Goal: Find specific page/section: Find specific page/section

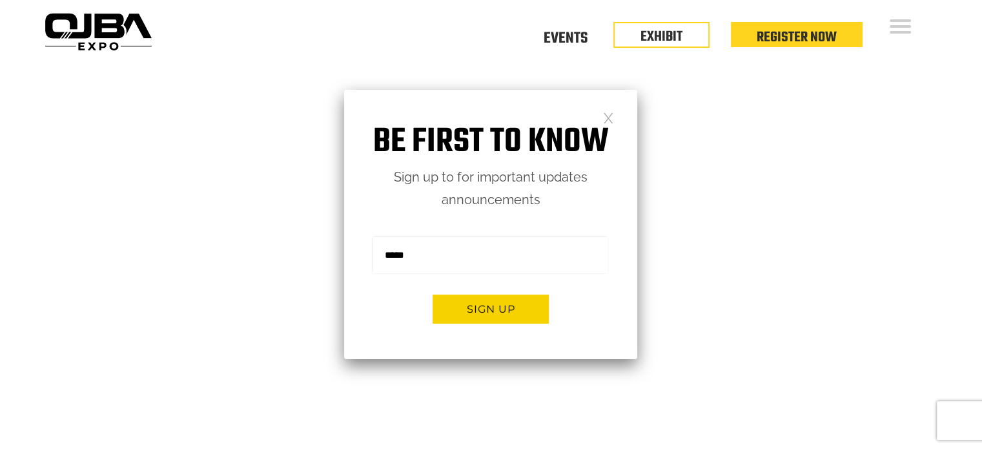
click at [603, 116] on link at bounding box center [608, 117] width 11 height 11
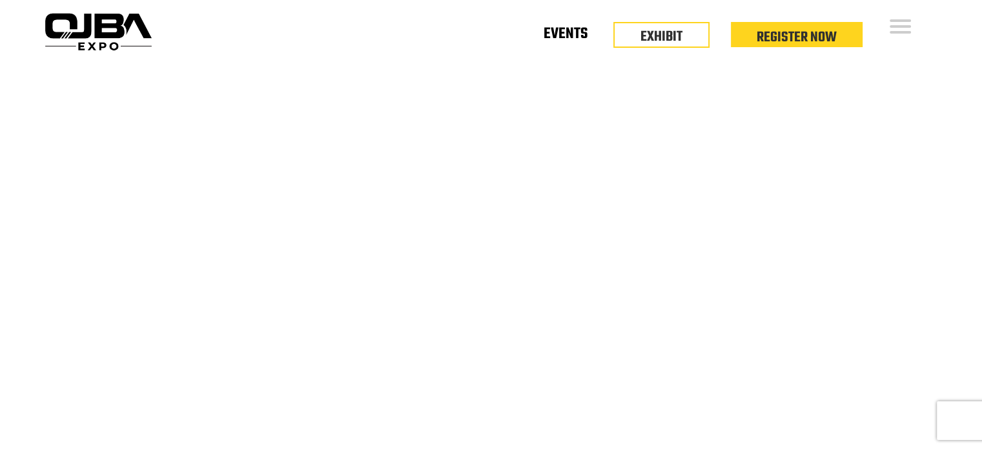
click at [581, 34] on link "Events" at bounding box center [566, 36] width 44 height 5
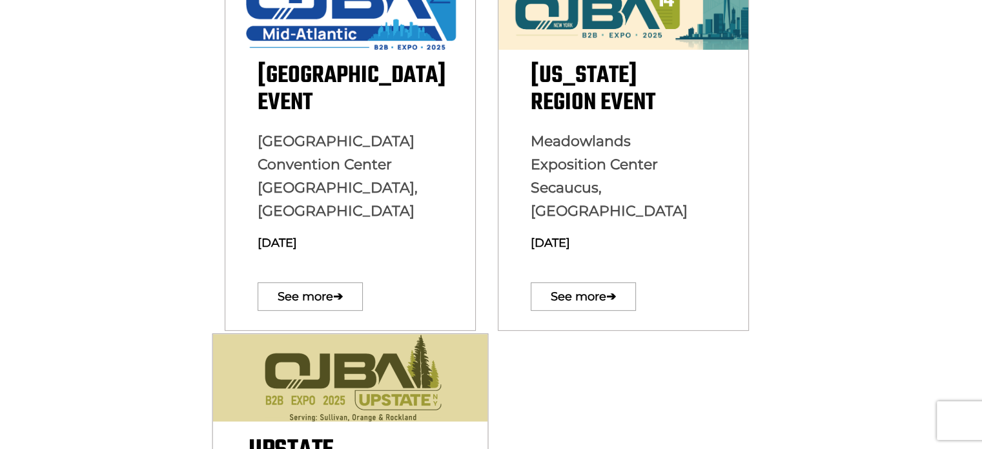
scroll to position [452, 0]
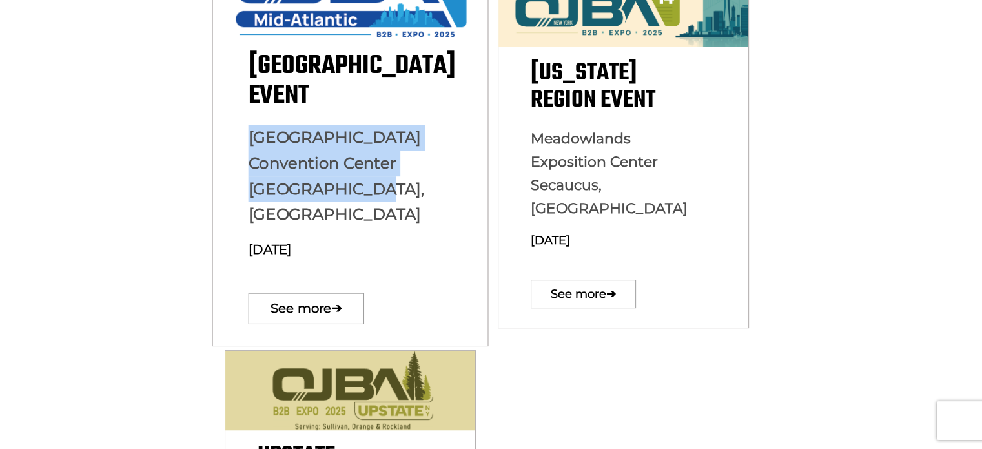
drag, startPoint x: 360, startPoint y: 194, endPoint x: 243, endPoint y: 138, distance: 130.0
click at [243, 138] on div "Mid Atlantic Region Event Baltimore Convention Center Baltimore, MD August 13, …" at bounding box center [349, 191] width 275 height 280
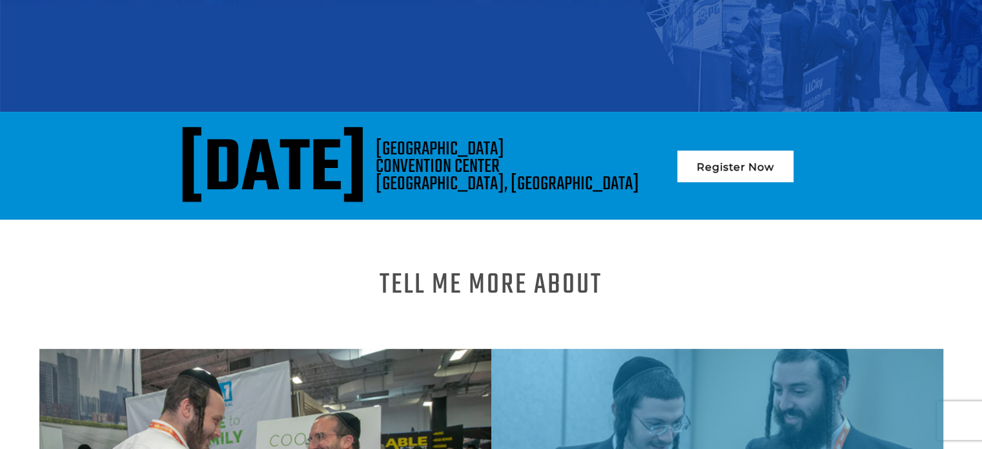
scroll to position [194, 0]
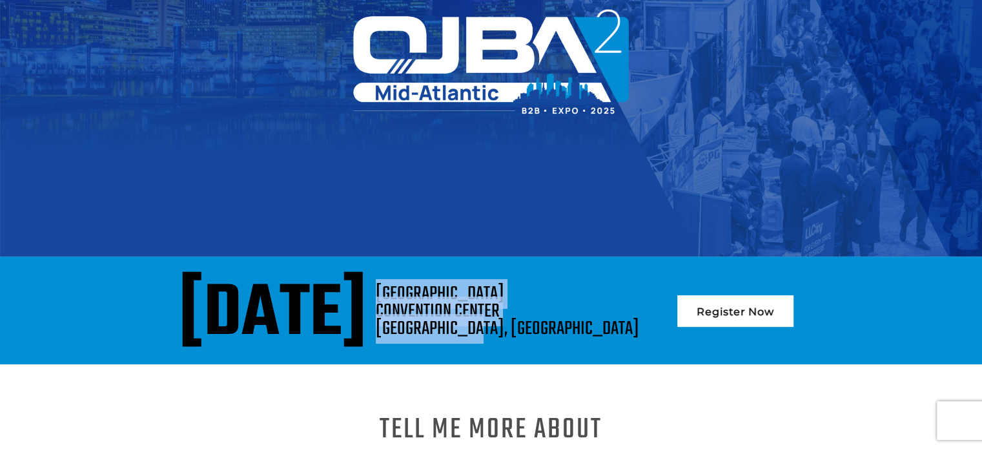
drag, startPoint x: 570, startPoint y: 286, endPoint x: 671, endPoint y: 333, distance: 111.8
click at [639, 333] on div "BALTIMORE CONVENTION CENTER BALTIMORE, MD" at bounding box center [507, 311] width 263 height 52
